Goal: Navigation & Orientation: Find specific page/section

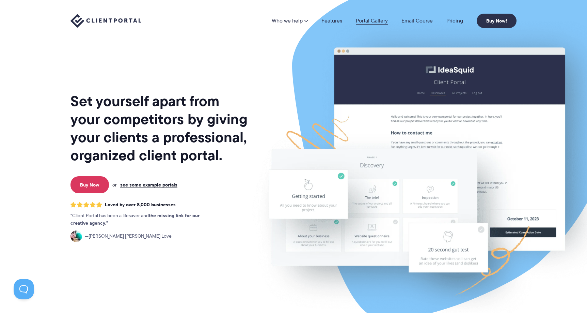
click at [369, 18] on link "Portal Gallery" at bounding box center [372, 20] width 32 height 5
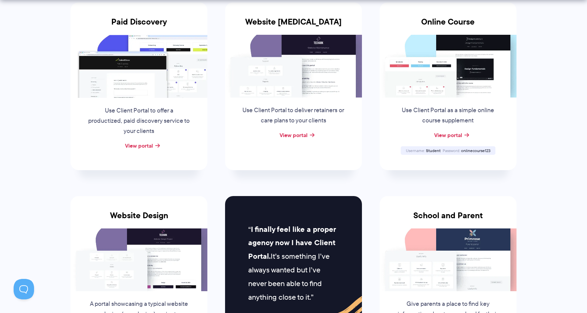
scroll to position [214, 0]
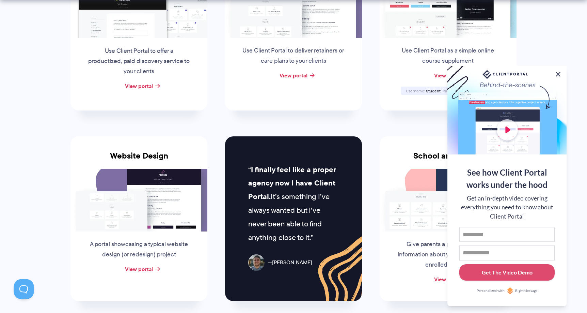
click at [557, 74] on button at bounding box center [558, 74] width 8 height 8
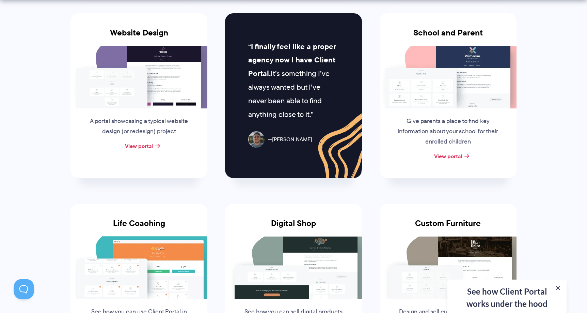
scroll to position [434, 0]
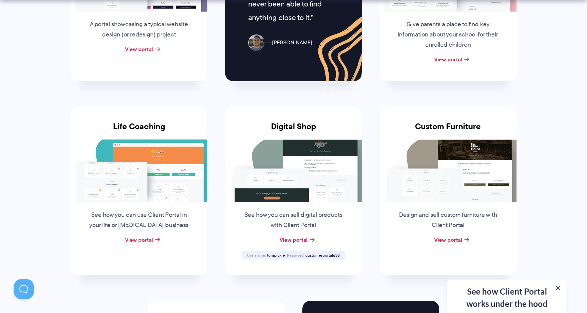
click at [325, 211] on p "See how you can sell digital products with Client Portal" at bounding box center [294, 220] width 104 height 20
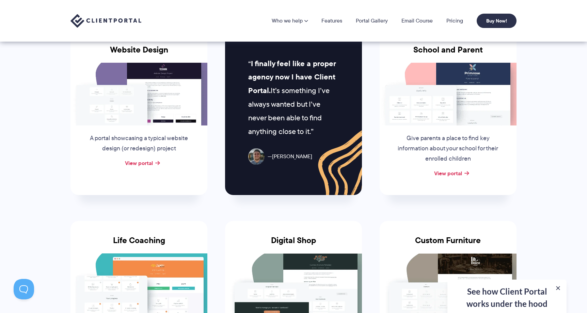
scroll to position [45, 0]
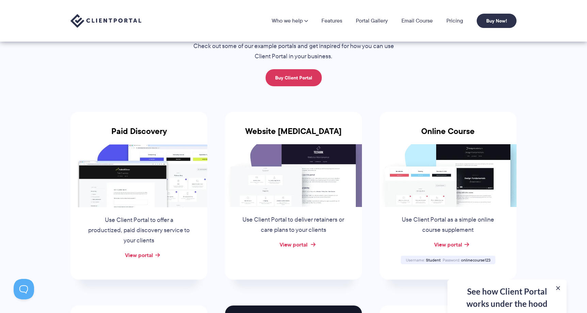
click at [292, 244] on link "View portal" at bounding box center [294, 244] width 28 height 8
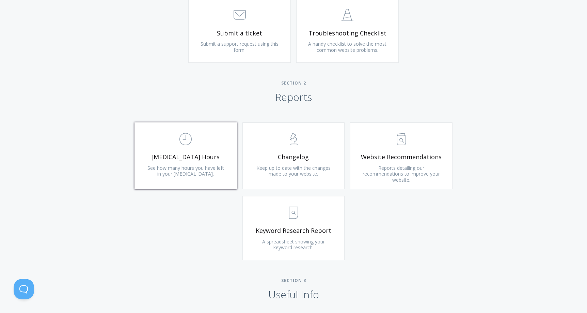
scroll to position [361, 0]
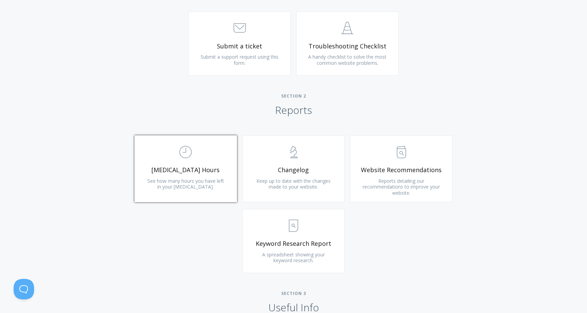
click at [202, 157] on span ".st0{fill:none;stroke:#000000;stroke-width:2;stroke-miterlimit:10;} Untitled-18" at bounding box center [185, 152] width 81 height 21
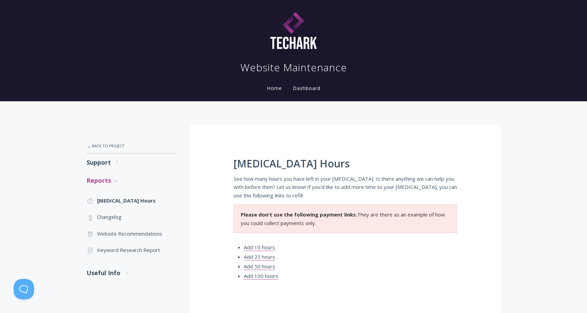
click at [118, 182] on icon ".st0{fill:none;stroke:#000000;stroke-width:2;stroke-miterlimit:10;} Untitled-27" at bounding box center [115, 180] width 6 height 6
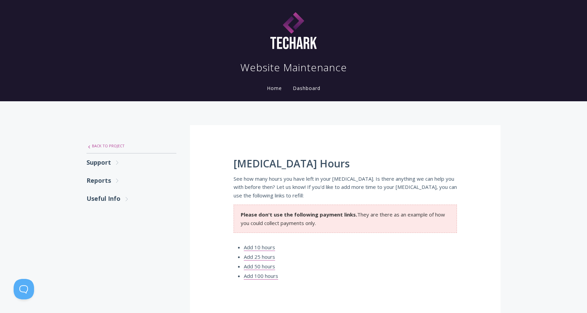
click at [96, 145] on link ".st0{fill:none;stroke:#000000;stroke-width:2;stroke-miterlimit:10;} Untitled-27…" at bounding box center [132, 146] width 90 height 14
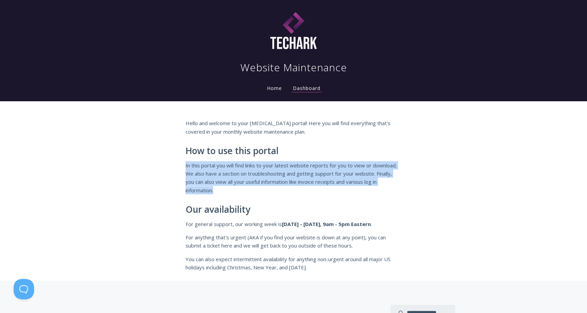
drag, startPoint x: 185, startPoint y: 165, endPoint x: 226, endPoint y: 193, distance: 49.0
click at [226, 193] on p "In this portal you will find links to your latest website reports for you to vi…" at bounding box center [294, 177] width 216 height 33
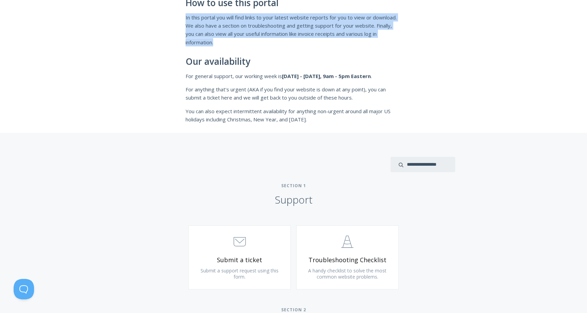
scroll to position [257, 0]
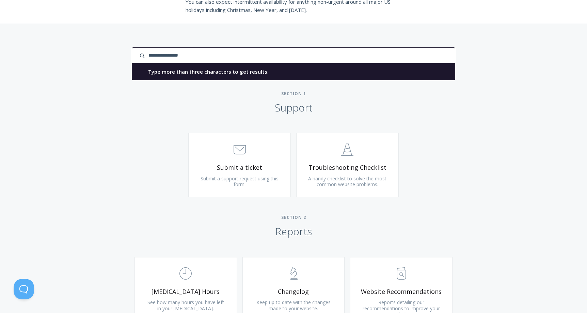
click at [431, 53] on input "search input" at bounding box center [294, 55] width 324 height 16
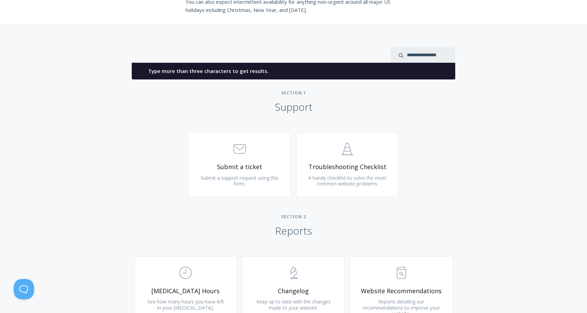
click at [545, 95] on h2 "Section 1 Support" at bounding box center [293, 101] width 587 height 23
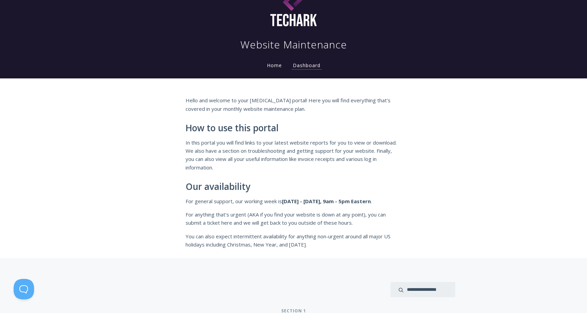
scroll to position [0, 0]
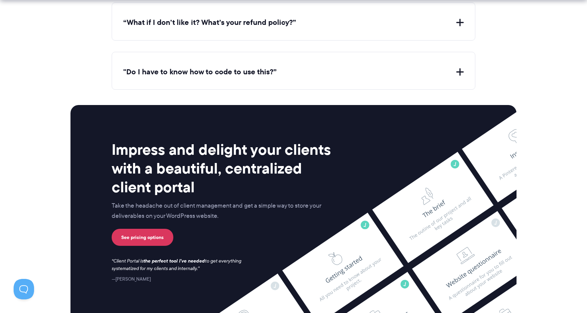
scroll to position [2819, 0]
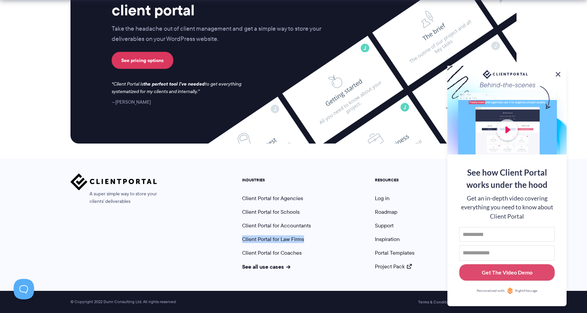
click at [557, 73] on button at bounding box center [558, 74] width 8 height 8
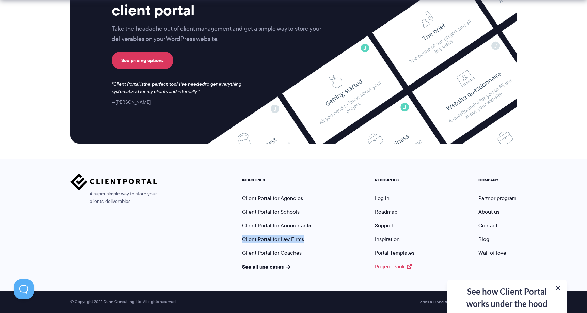
click at [385, 265] on link "Project Pack" at bounding box center [393, 266] width 37 height 8
click at [388, 211] on link "Roadmap" at bounding box center [386, 212] width 22 height 8
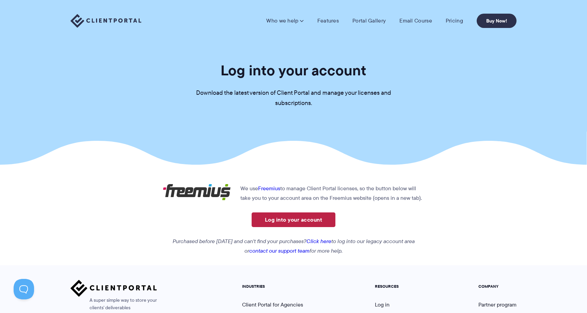
click at [295, 221] on link "Log into your account" at bounding box center [294, 219] width 84 height 15
click at [292, 220] on link "Log into your account" at bounding box center [294, 219] width 84 height 15
